Goal: Find specific page/section: Find specific page/section

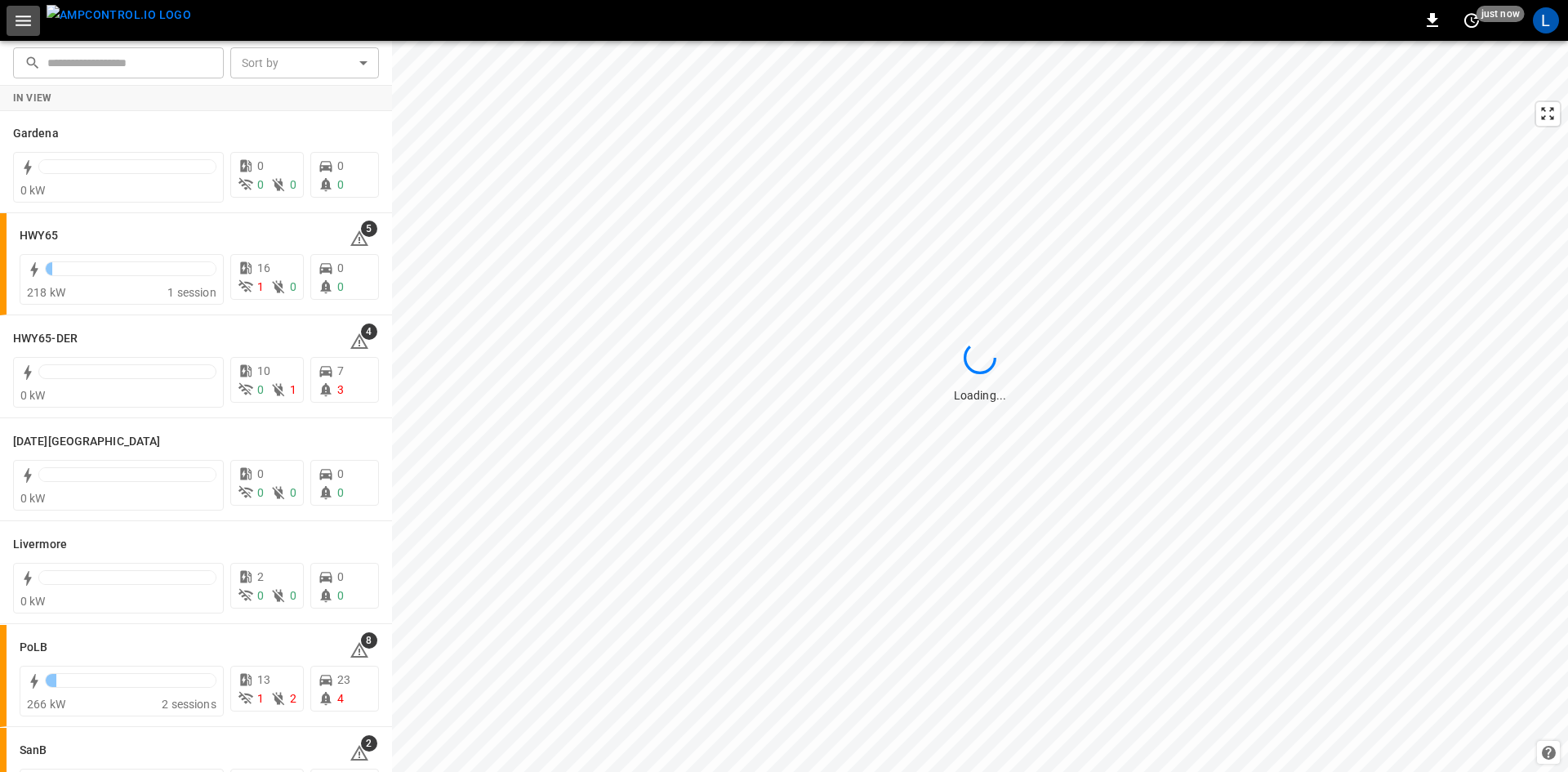
click at [31, 17] on icon "button" at bounding box center [23, 21] width 20 height 20
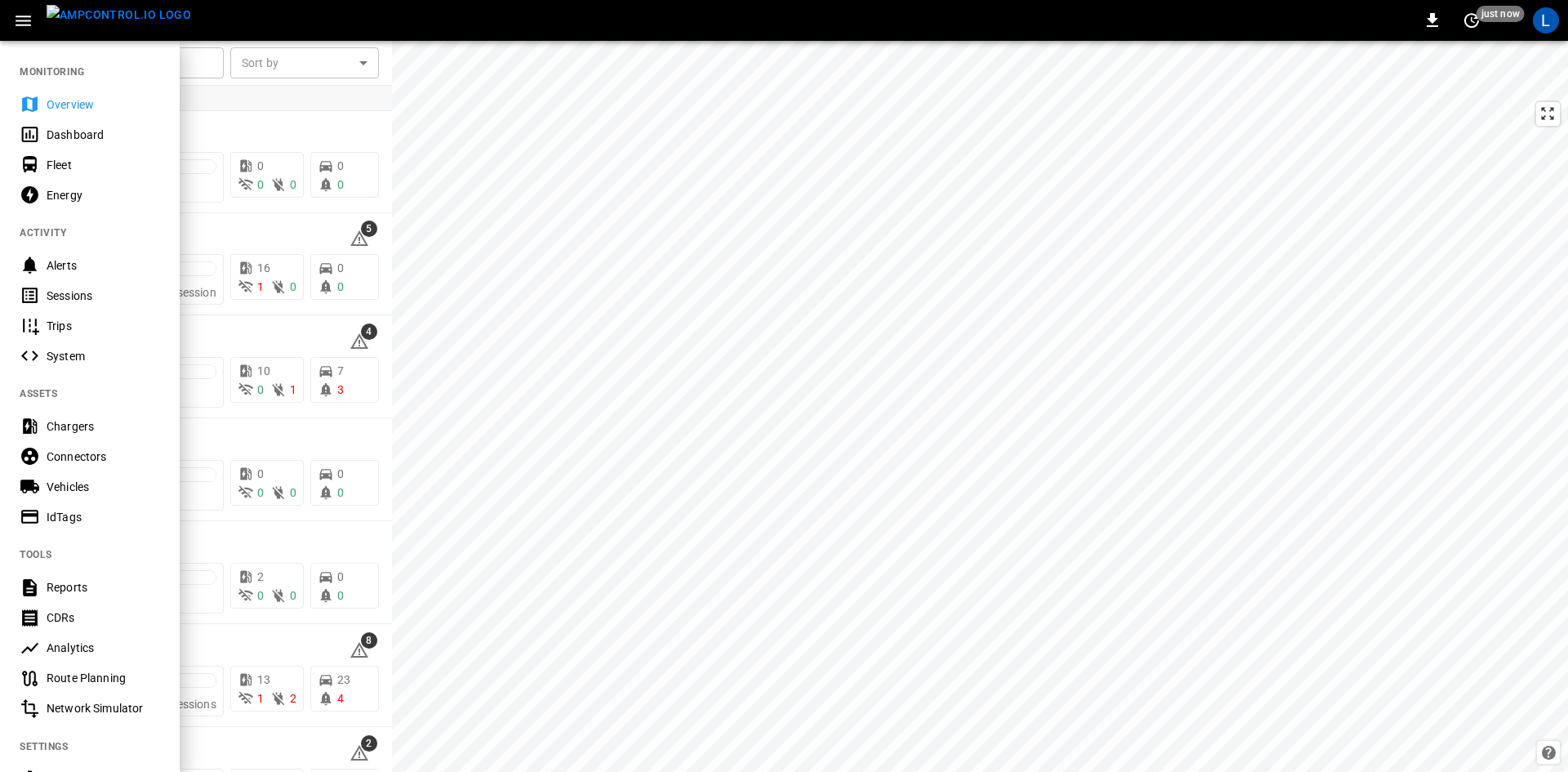
click at [72, 288] on div "Sessions" at bounding box center [104, 296] width 114 height 17
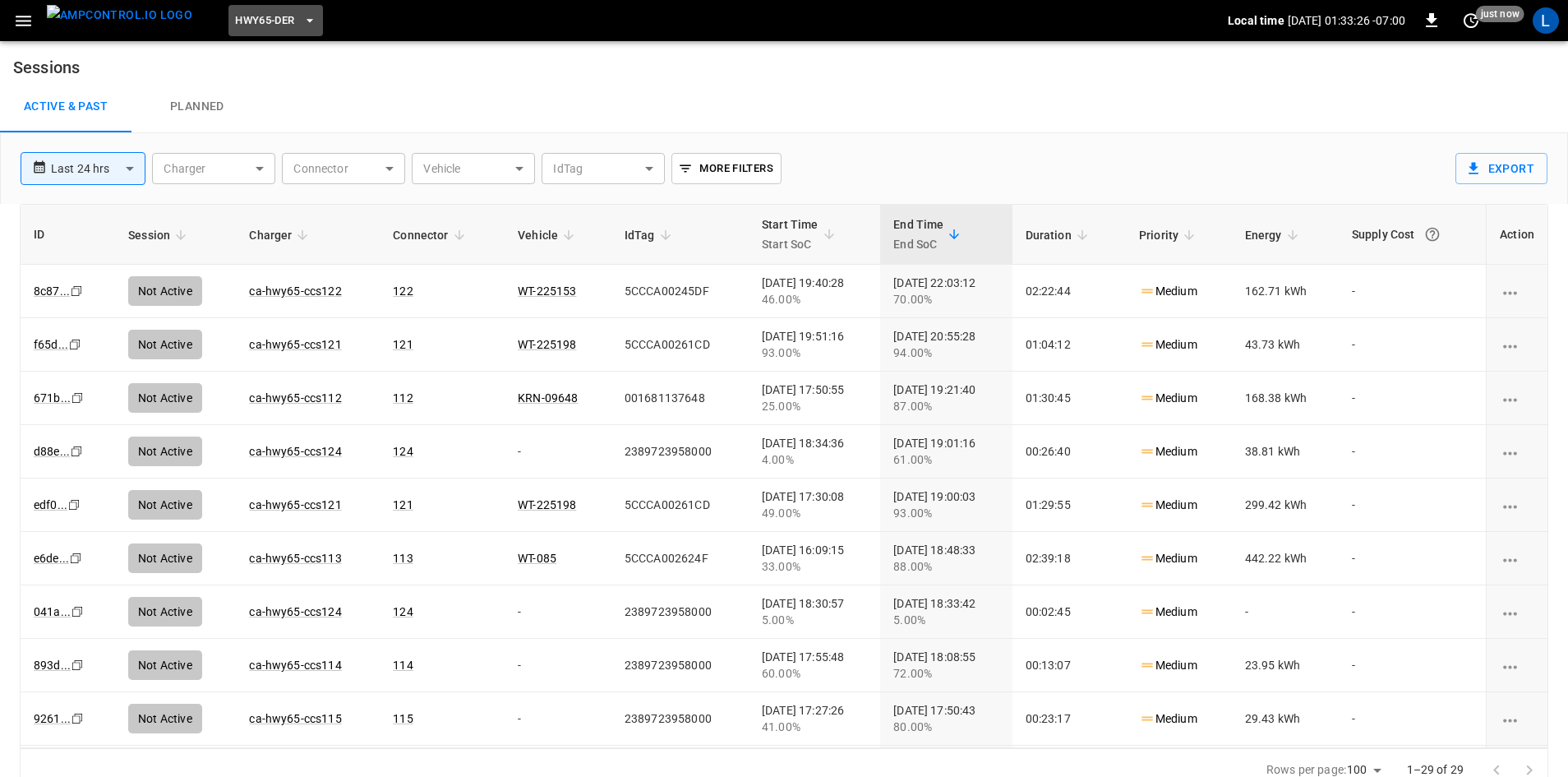
click at [302, 24] on icon "button" at bounding box center [310, 20] width 17 height 17
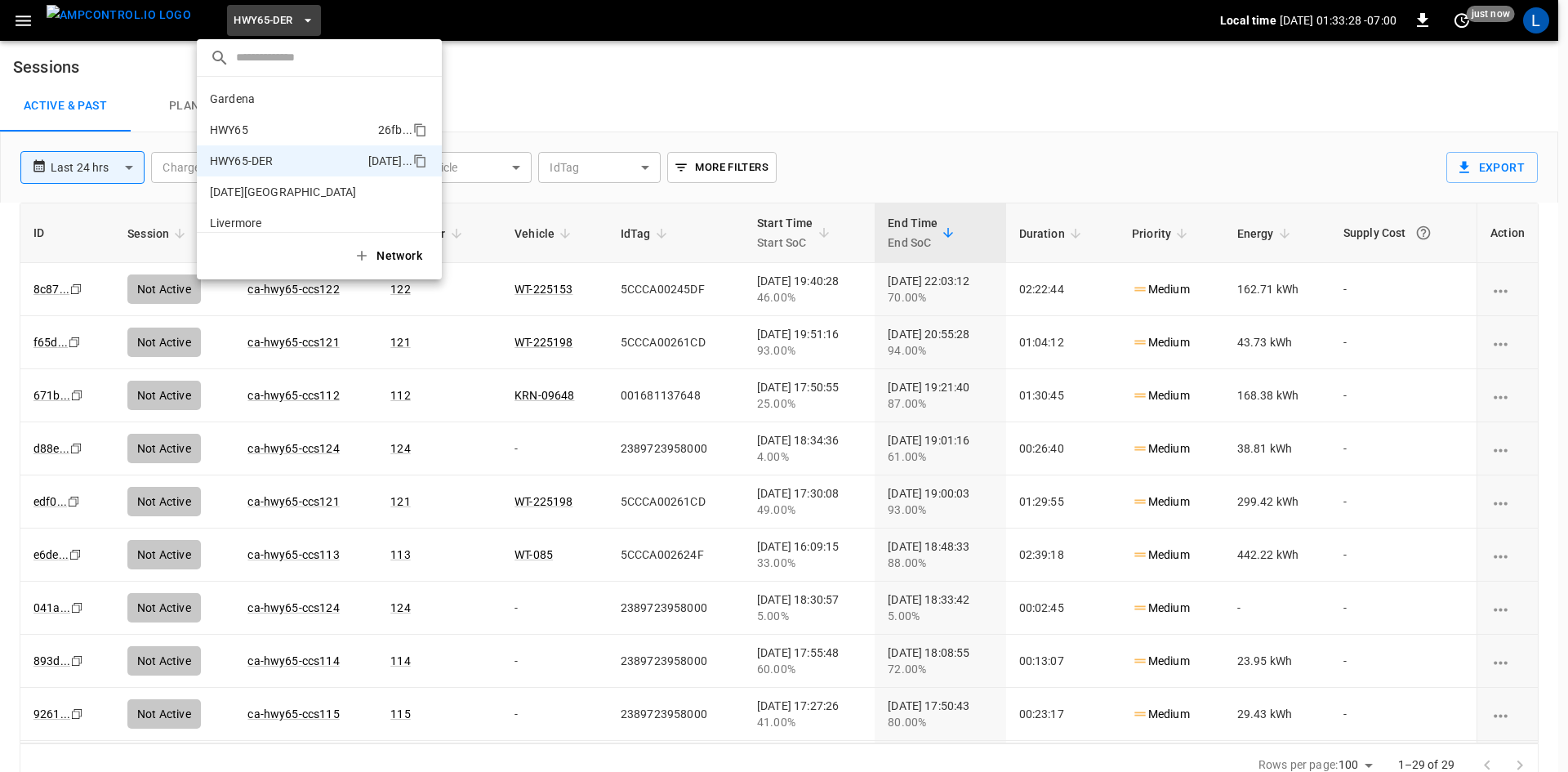
click at [310, 116] on li "HWY65 26fb ..." at bounding box center [319, 130] width 245 height 31
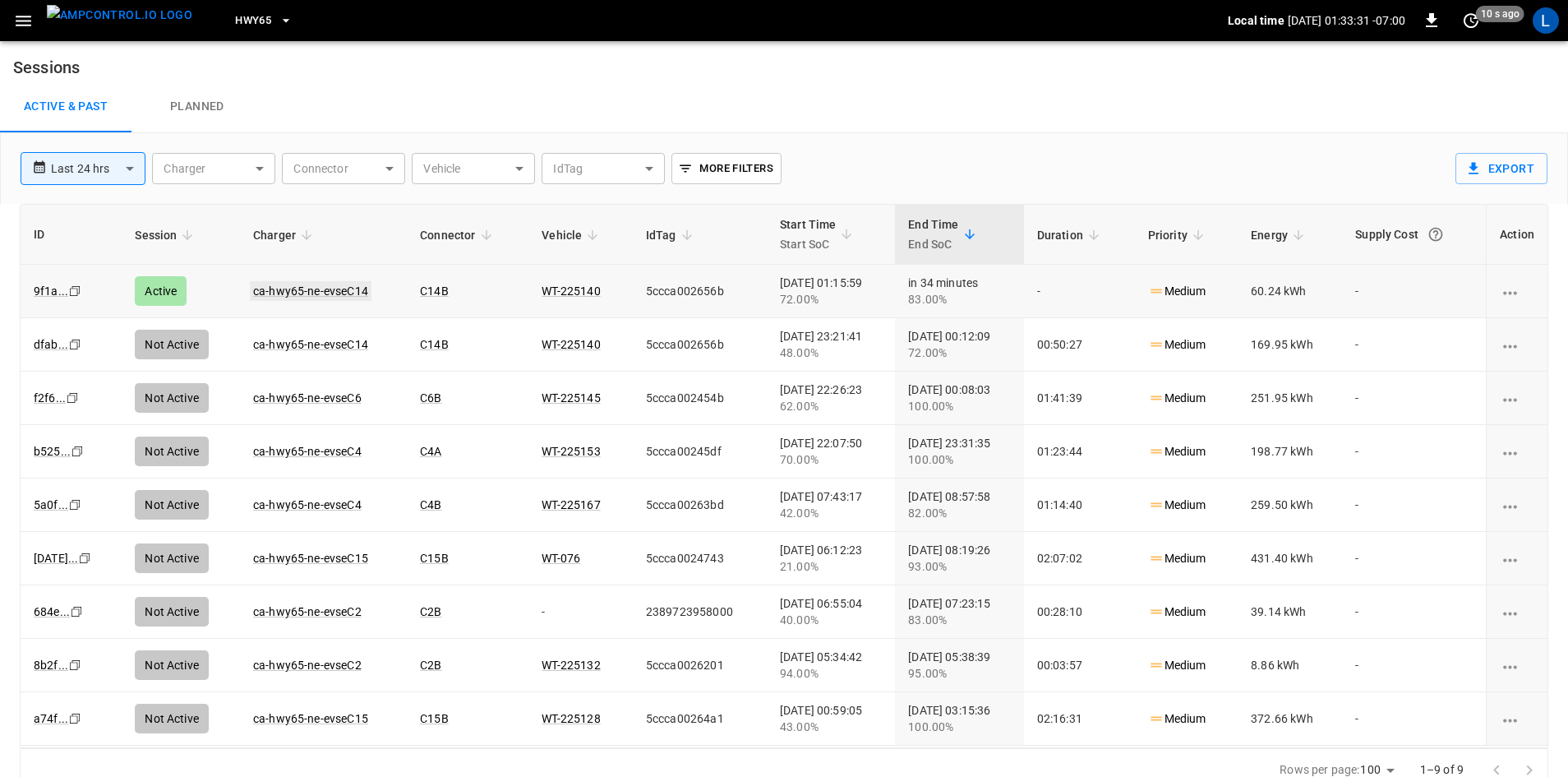
click at [320, 292] on link "ca-hwy65-ne-evseC14" at bounding box center [311, 291] width 122 height 19
